Goal: Download file/media

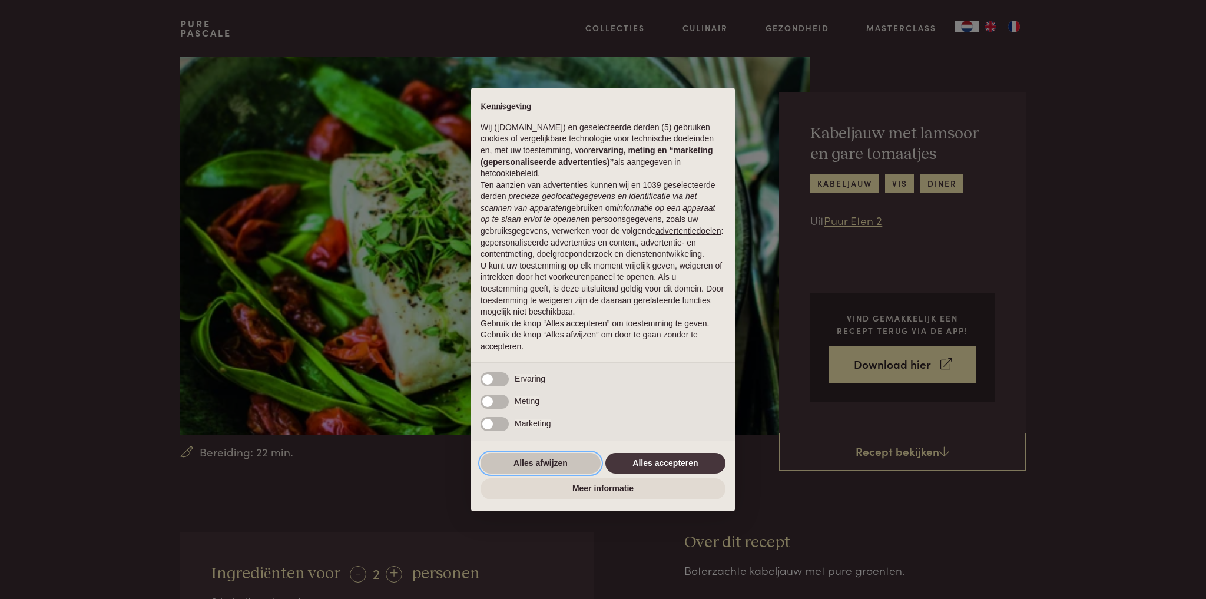
click at [534, 462] on button "Alles afwijzen" at bounding box center [541, 463] width 120 height 21
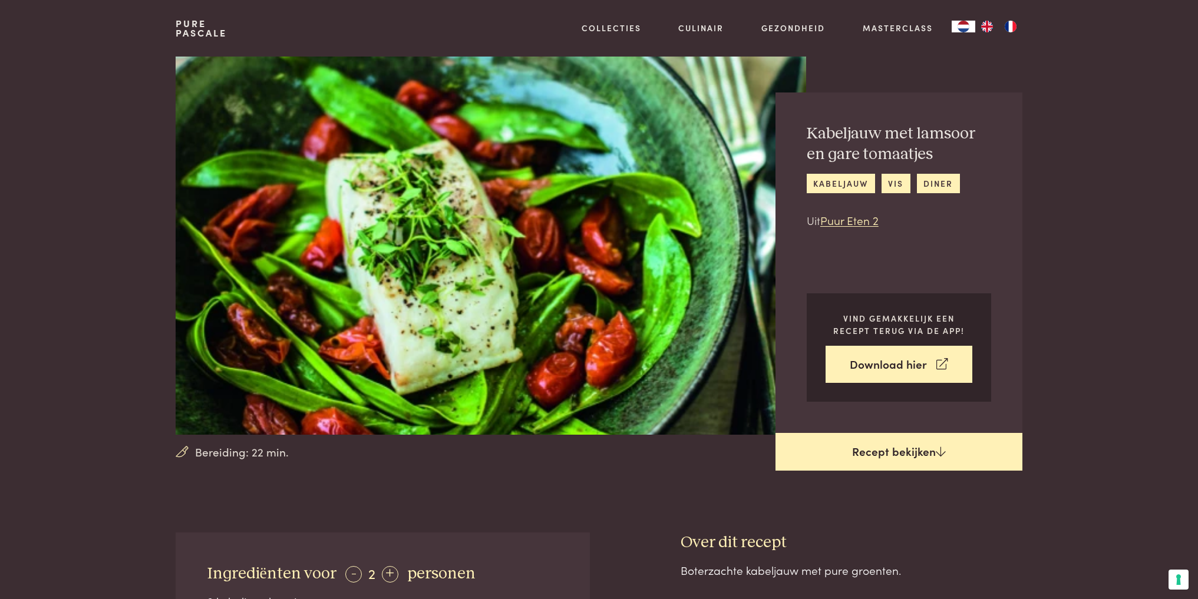
click at [857, 462] on link "Recept bekijken" at bounding box center [898, 452] width 247 height 38
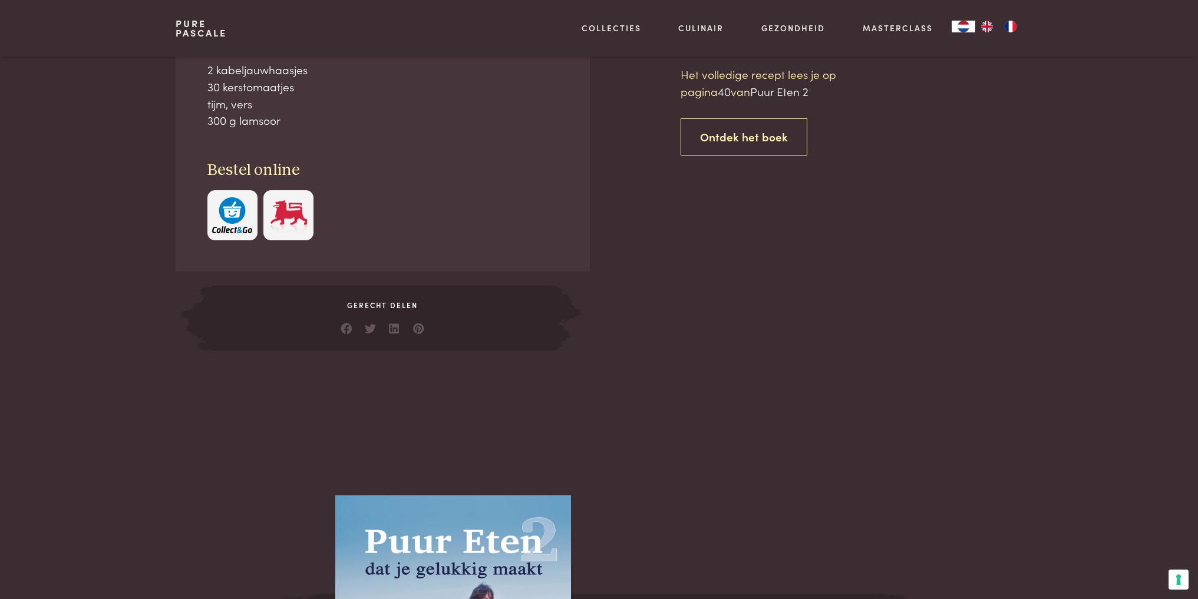
scroll to position [532, 0]
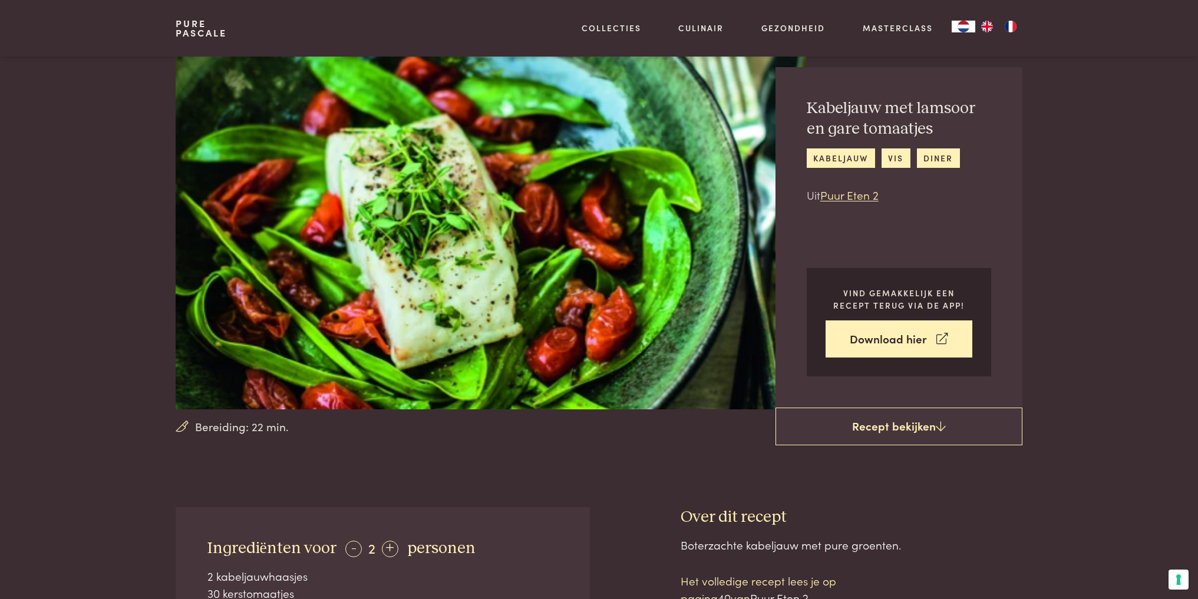
scroll to position [2, 0]
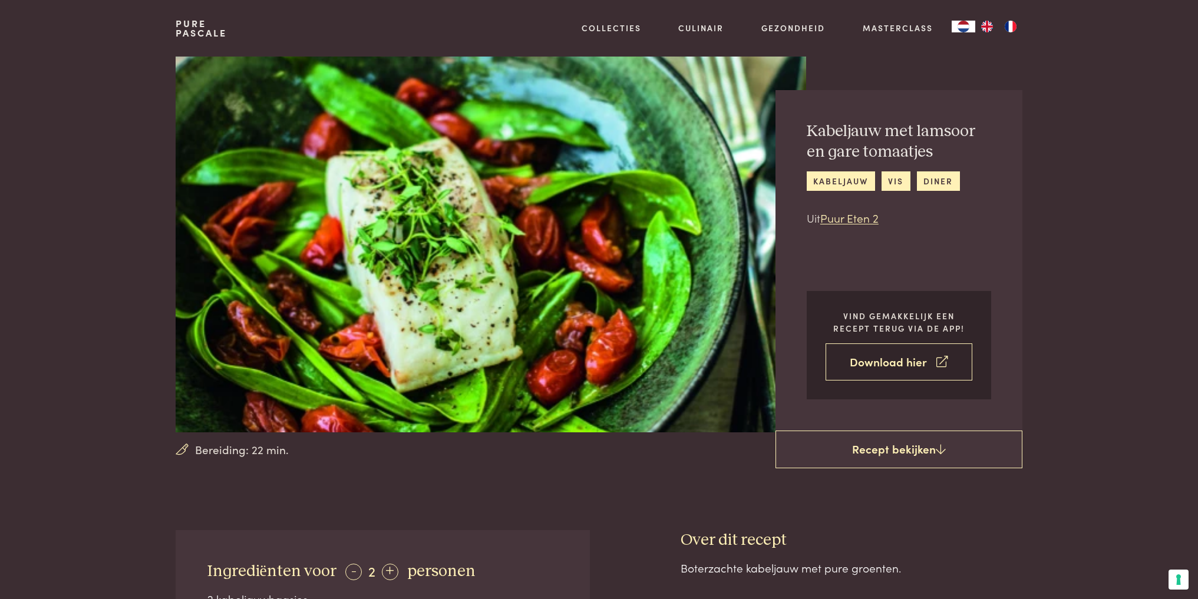
click at [904, 362] on link "Download hier" at bounding box center [898, 361] width 147 height 37
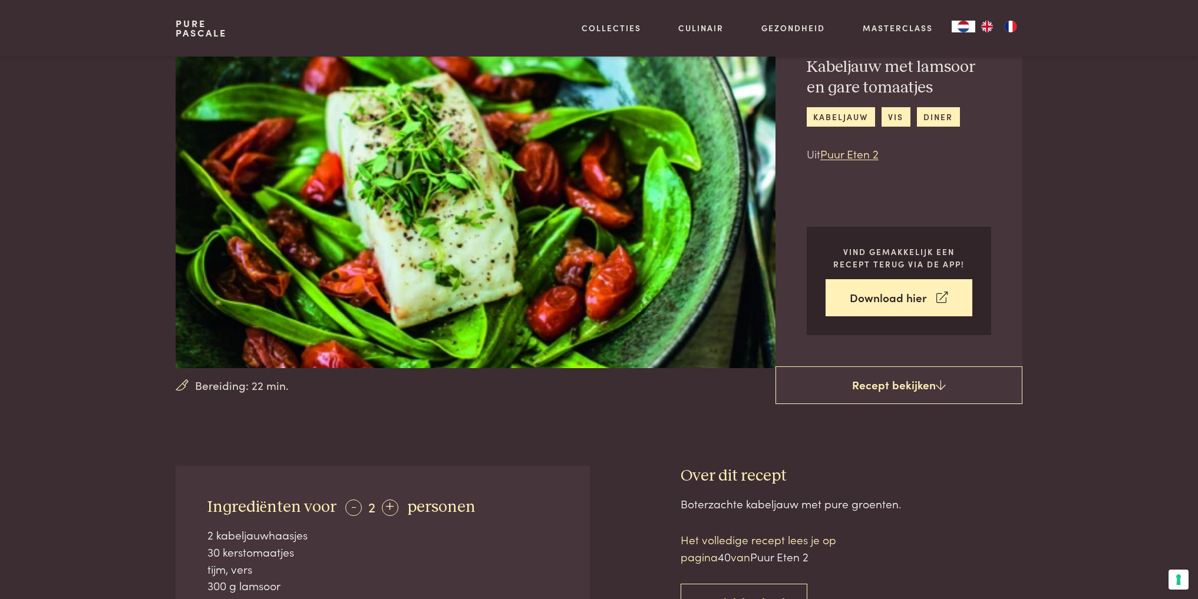
scroll to position [59, 0]
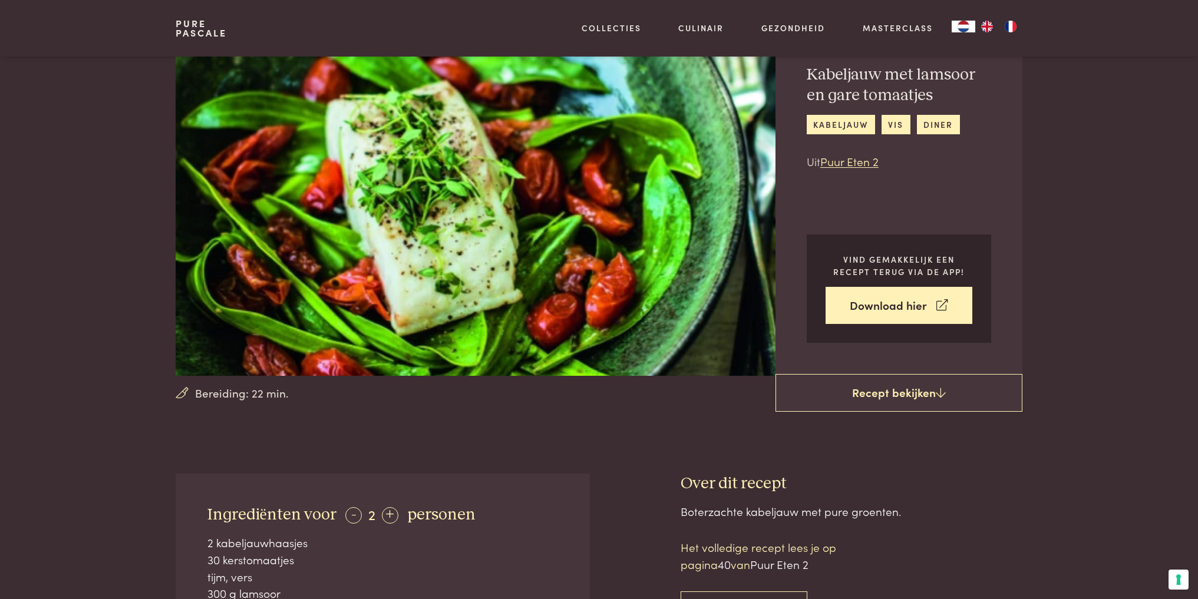
scroll to position [532, 0]
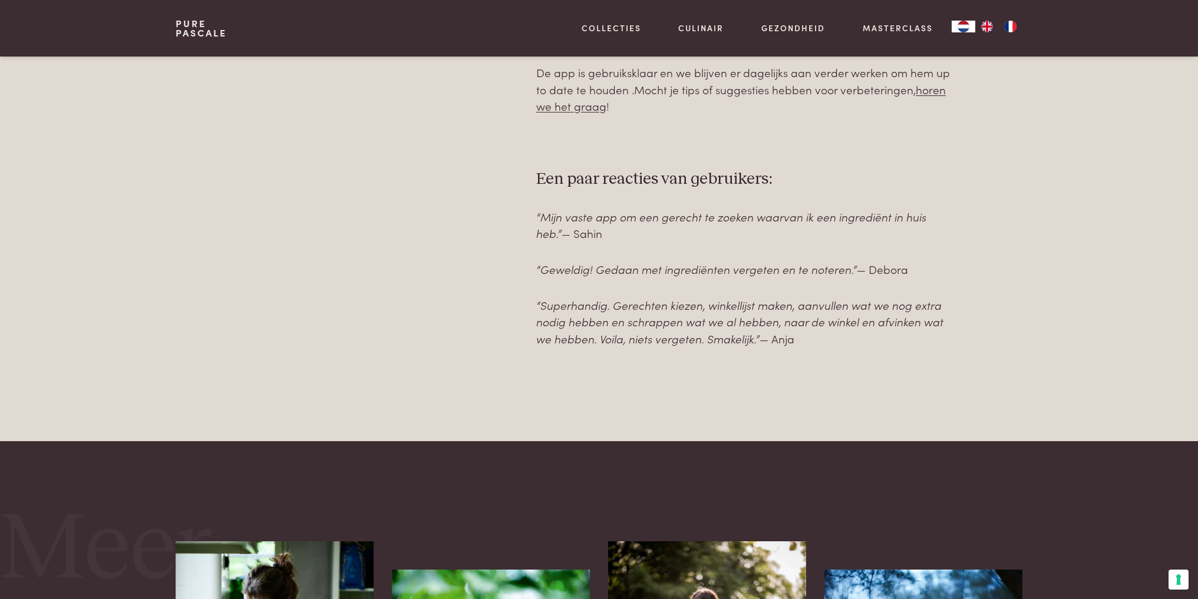
scroll to position [471, 0]
